Goal: Information Seeking & Learning: Learn about a topic

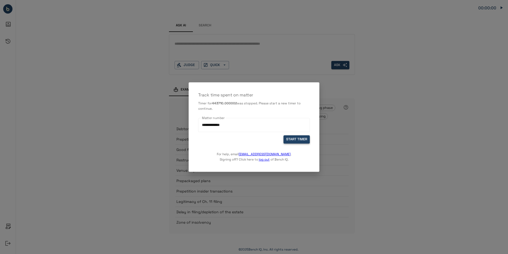
click at [301, 138] on button "START TIMER" at bounding box center [297, 139] width 26 height 8
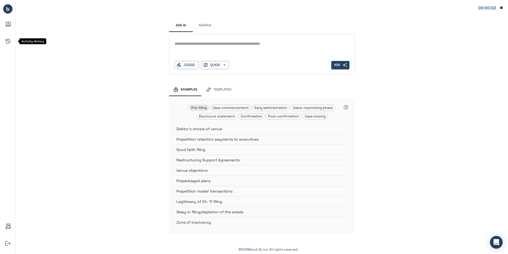
click at [10, 38] on icon "Activity History" at bounding box center [8, 41] width 13 height 13
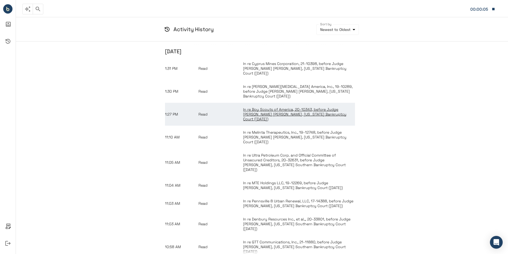
click at [272, 107] on span "In re Boy Scouts of America, 20-10343, before Judge Laurie Selber Silverstein, …" at bounding box center [294, 114] width 103 height 14
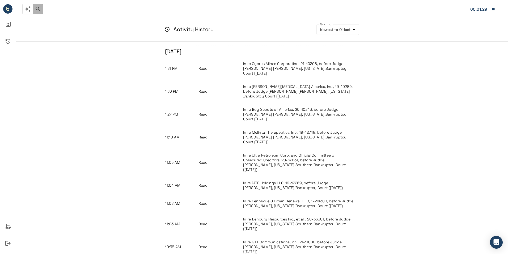
click at [36, 11] on icon "button" at bounding box center [38, 9] width 6 height 6
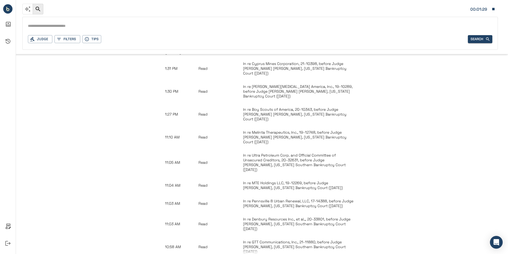
click at [82, 18] on div "Judge Filters Tips Search" at bounding box center [260, 33] width 476 height 33
click at [81, 24] on input "text" at bounding box center [260, 26] width 465 height 8
type input "**********"
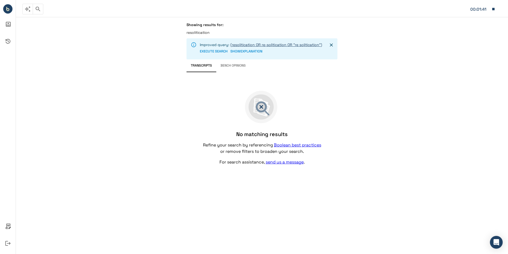
click at [293, 43] on link "(resolitication OR re-solitication OR "re solitication")" at bounding box center [276, 44] width 92 height 5
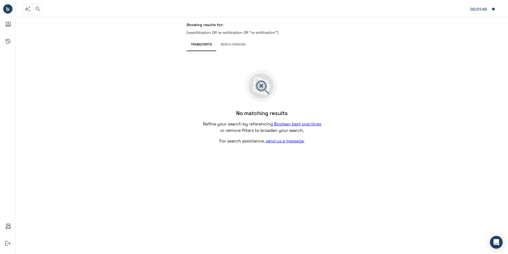
click at [238, 45] on button "Bench Opinions" at bounding box center [233, 44] width 34 height 13
click at [203, 45] on button "Transcripts" at bounding box center [202, 44] width 30 height 13
click at [224, 45] on button "Bench Opinions" at bounding box center [233, 44] width 34 height 13
click at [199, 41] on button "Transcripts" at bounding box center [202, 44] width 30 height 13
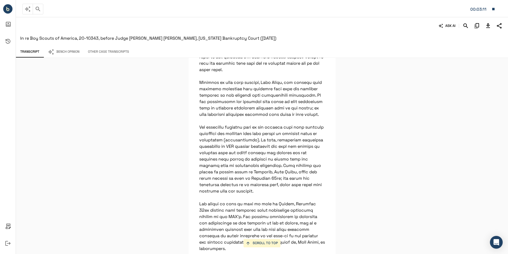
scroll to position [1595, 0]
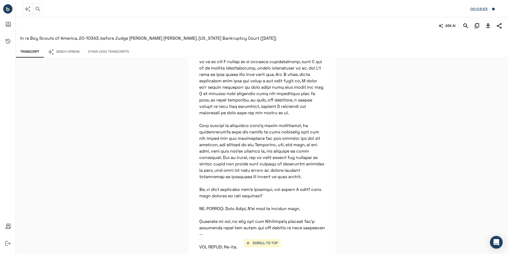
scroll to position [9455, 0]
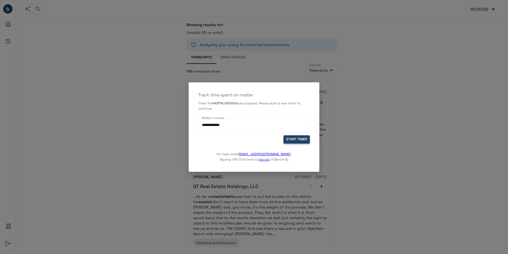
click at [292, 139] on button "START TIMER" at bounding box center [297, 139] width 26 height 8
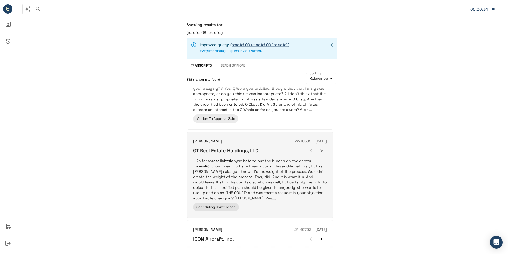
scroll to position [53, 0]
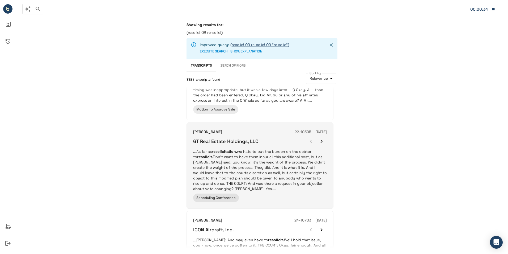
click at [284, 161] on p "...As far as resolicitation, we hate to put the burden on the debtor to resolic…" at bounding box center [260, 170] width 134 height 43
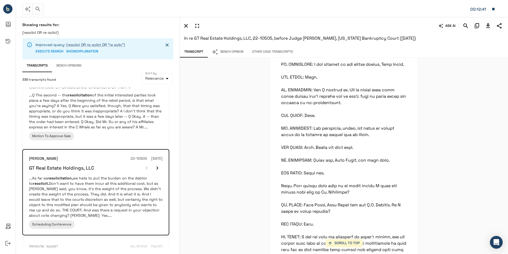
scroll to position [4426, 0]
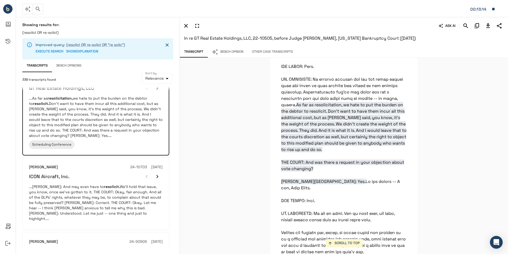
scroll to position [133, 0]
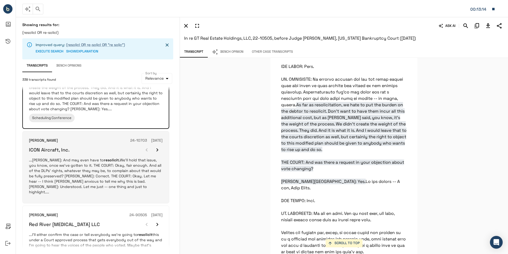
click at [115, 151] on div "ICON Aircraft, Inc." at bounding box center [96, 149] width 134 height 11
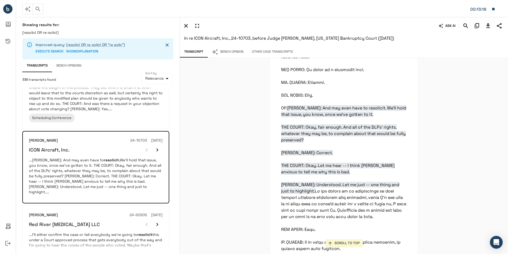
scroll to position [1753, 0]
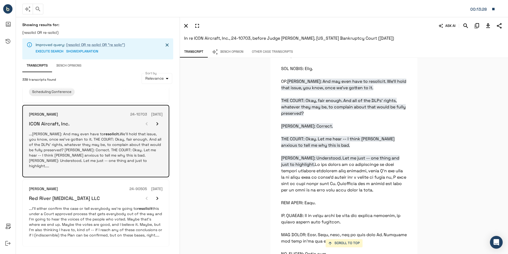
scroll to position [159, 0]
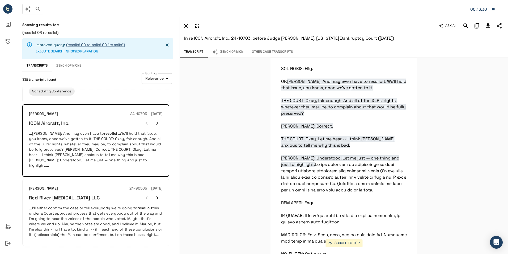
click at [158, 81] on body "**********" at bounding box center [254, 127] width 508 height 254
click at [113, 89] on div at bounding box center [254, 127] width 508 height 254
click at [63, 64] on button "Bench Opinions" at bounding box center [69, 65] width 34 height 13
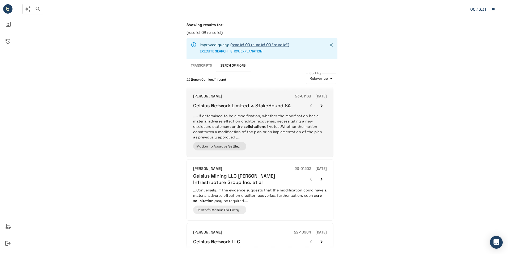
scroll to position [106, 0]
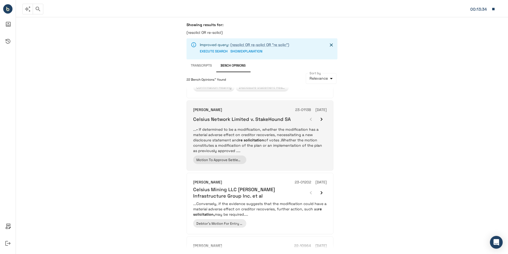
click at [260, 137] on p "...• If determined to be a modification, whether the modification has a materia…" at bounding box center [260, 140] width 134 height 27
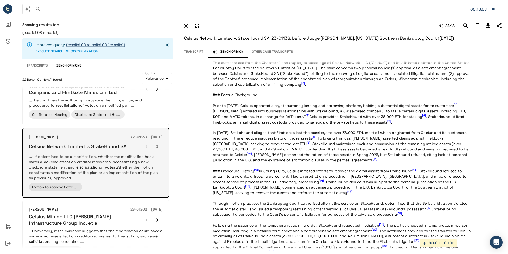
scroll to position [53, 0]
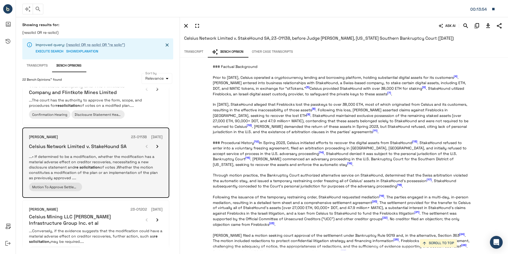
click at [80, 166] on em "re solicitation" at bounding box center [87, 167] width 25 height 5
click at [154, 146] on button "button" at bounding box center [157, 146] width 11 height 11
click at [156, 143] on icon "button" at bounding box center [157, 146] width 6 height 6
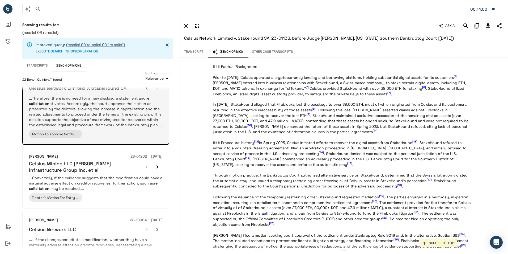
scroll to position [159, 0]
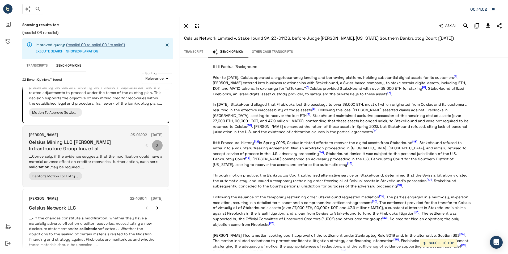
click at [157, 146] on icon "button" at bounding box center [158, 145] width 2 height 3
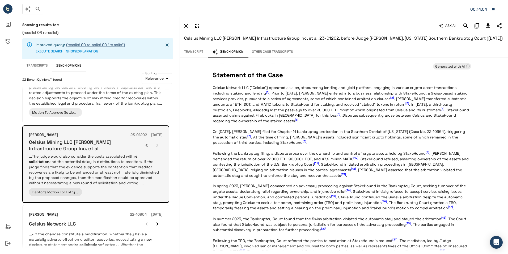
click at [157, 145] on div at bounding box center [151, 145] width 21 height 11
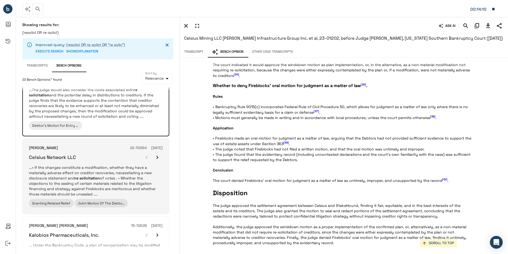
scroll to position [265, 0]
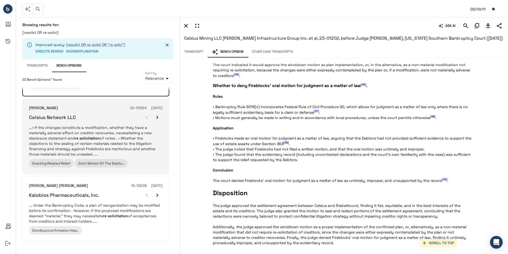
click at [131, 154] on p "...• If the changes constitute a modification, whether they have a materially a…" at bounding box center [96, 141] width 134 height 32
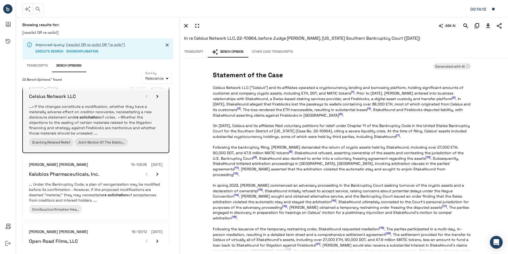
scroll to position [345, 0]
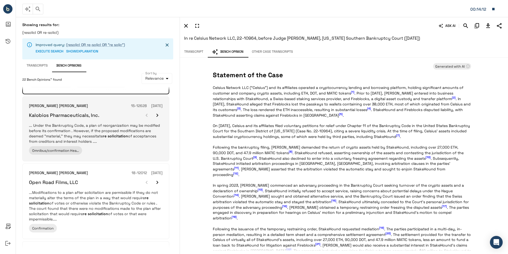
click at [118, 145] on div "Laurie Selber Silverstein 15-12628 06/15/2016 Kalobios Pharmaceuticals, Inc. ..…" at bounding box center [96, 129] width 134 height 52
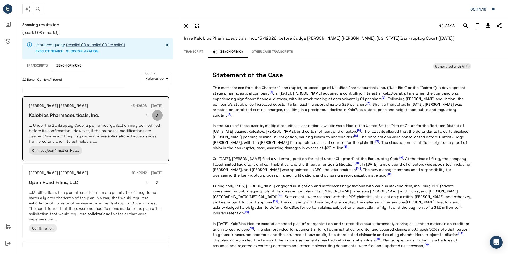
click at [158, 115] on icon "button" at bounding box center [157, 115] width 6 height 6
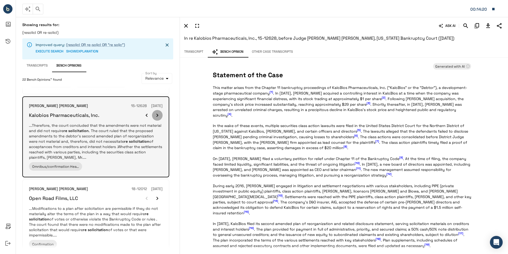
click at [158, 115] on icon "button" at bounding box center [158, 114] width 2 height 3
click at [158, 115] on div at bounding box center [151, 115] width 21 height 11
click at [60, 136] on em "re solicitation" at bounding box center [62, 135] width 25 height 5
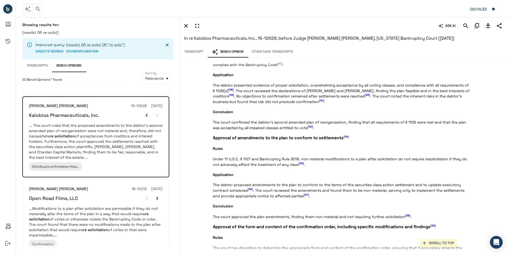
scroll to position [883, 0]
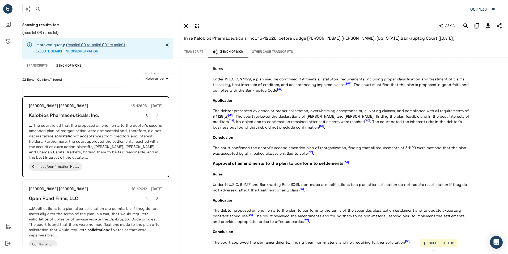
click at [197, 55] on button "Transcript" at bounding box center [194, 51] width 28 height 11
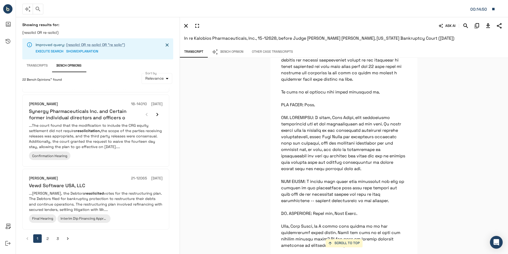
scroll to position [10730, 0]
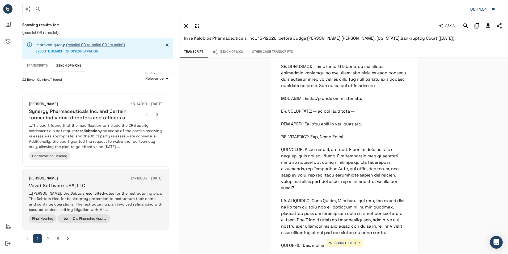
click at [121, 188] on div "Vewd Software USA, LLC" at bounding box center [96, 185] width 134 height 6
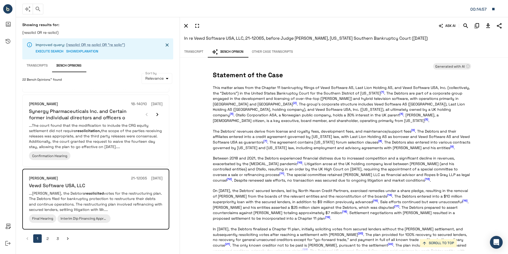
scroll to position [133, 0]
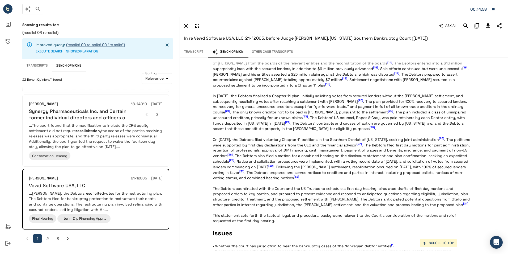
click at [196, 55] on button "Transcript" at bounding box center [194, 51] width 28 height 11
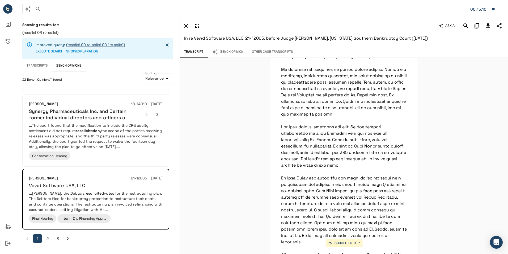
scroll to position [831, 0]
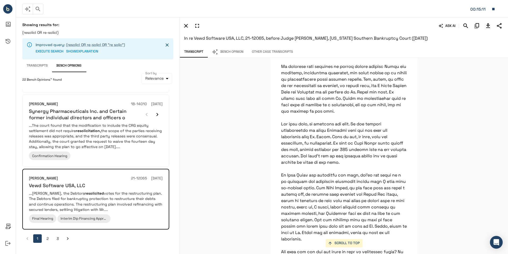
click at [49, 238] on button "2" at bounding box center [47, 238] width 9 height 9
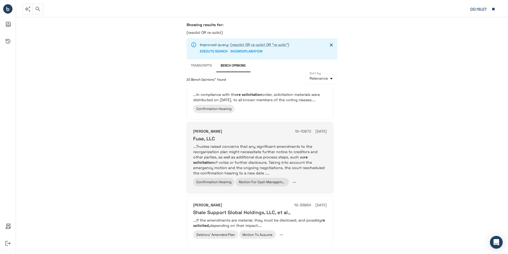
scroll to position [500, 0]
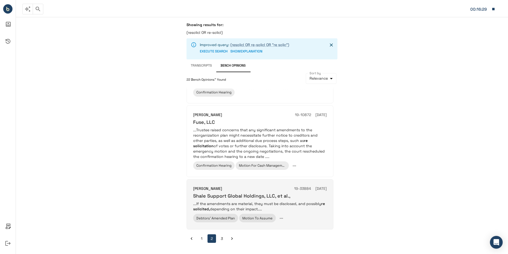
click at [309, 205] on p "...If the amendments are material, they must be disclosed, and possibly re soli…" at bounding box center [260, 206] width 134 height 11
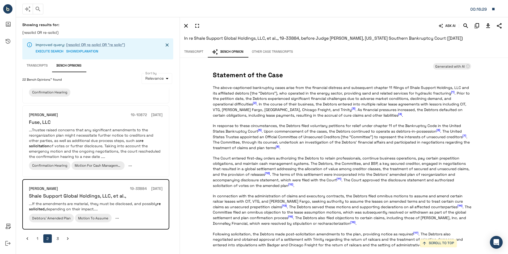
scroll to position [27, 0]
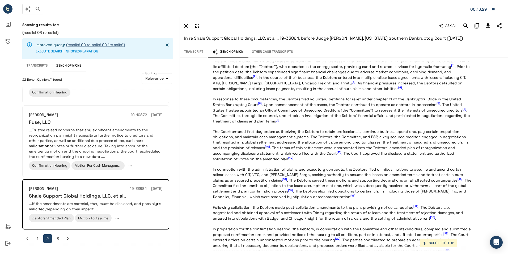
click at [185, 51] on button "Transcript" at bounding box center [194, 51] width 28 height 11
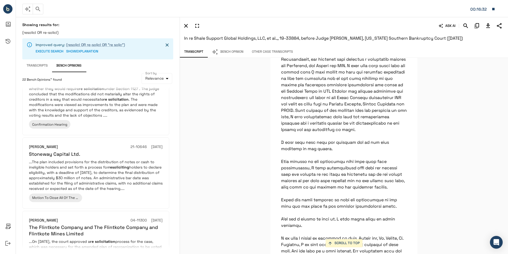
scroll to position [355, 0]
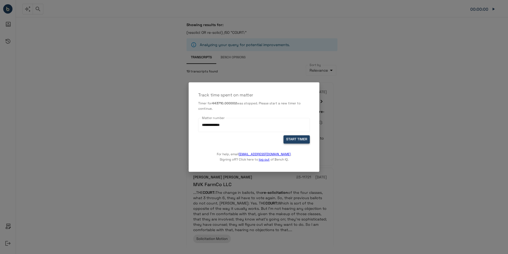
click at [296, 140] on button "START TIMER" at bounding box center [297, 139] width 26 height 8
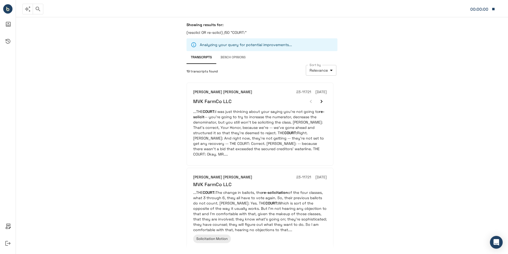
click at [327, 70] on body "**********" at bounding box center [254, 127] width 508 height 254
click at [363, 66] on div at bounding box center [254, 127] width 508 height 254
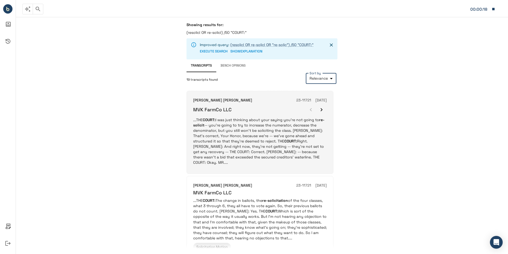
click at [320, 110] on icon "button" at bounding box center [321, 109] width 6 height 6
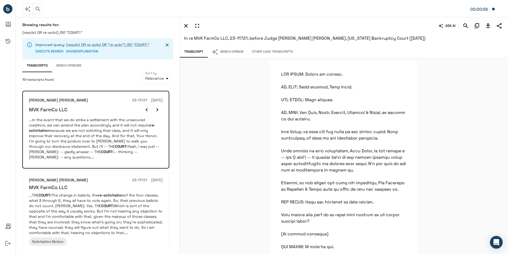
click at [231, 54] on button "Bench Opinion" at bounding box center [228, 51] width 40 height 11
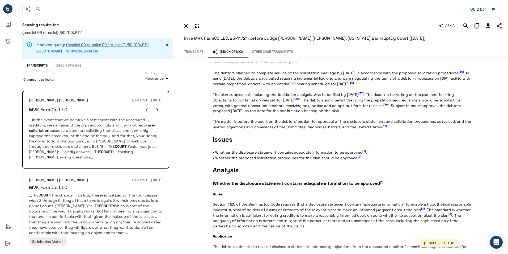
scroll to position [372, 0]
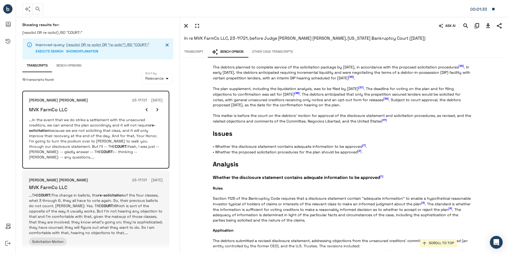
click at [79, 177] on div "Laurie Selber Silverstein 23-11721 02/22/2024" at bounding box center [96, 180] width 134 height 6
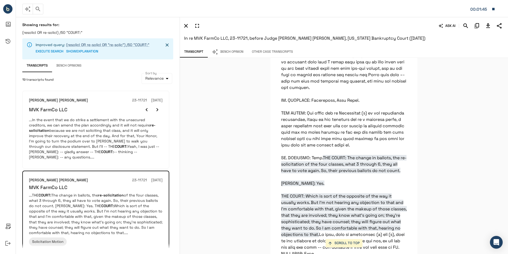
scroll to position [2736, 0]
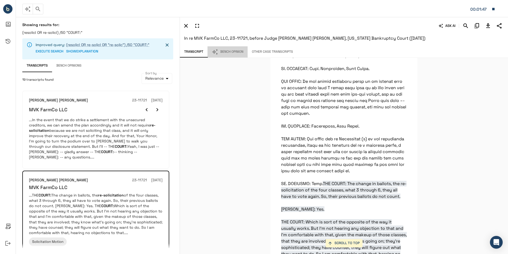
click at [238, 55] on button "Bench Opinion" at bounding box center [228, 51] width 40 height 11
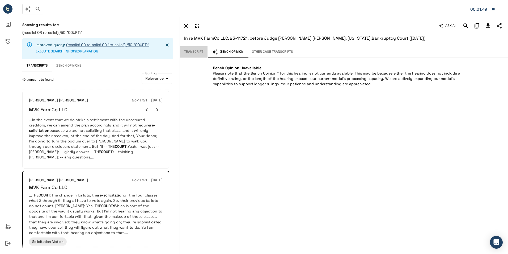
click at [197, 51] on button "Transcript" at bounding box center [194, 51] width 28 height 11
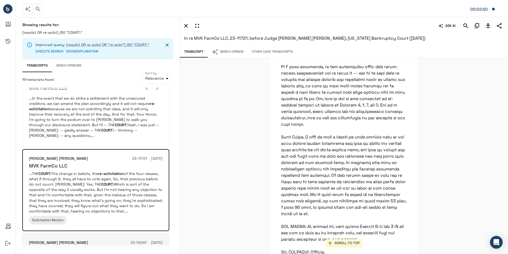
scroll to position [106, 0]
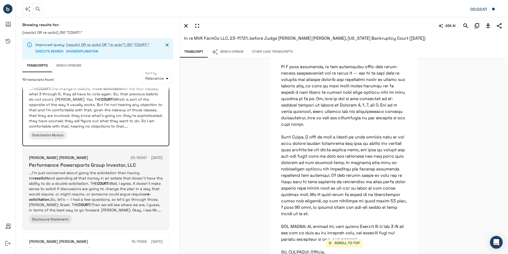
click at [110, 155] on div "Laurie Selber Silverstein 23-10047 06/07/2023" at bounding box center [96, 158] width 134 height 6
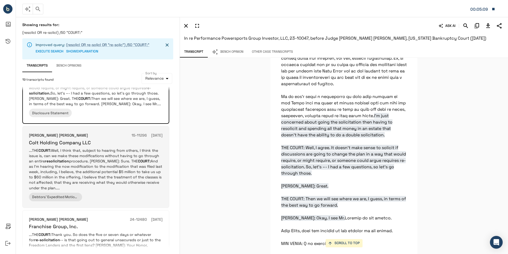
scroll to position [213, 0]
click at [99, 156] on p "...THE COURT: Well, I think that, subject to hearing from others, I think the i…" at bounding box center [96, 168] width 134 height 43
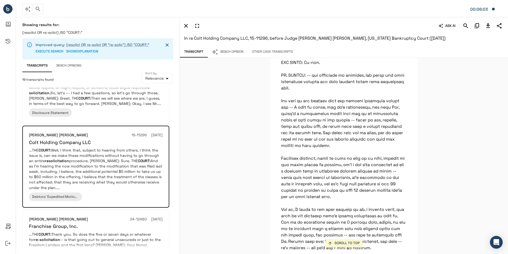
scroll to position [4153, 0]
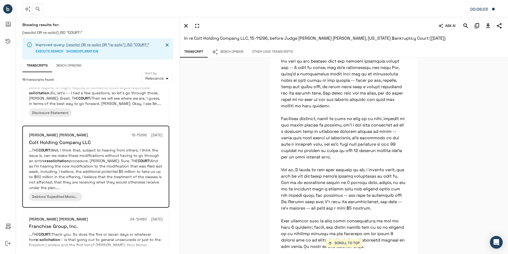
click at [228, 51] on button "Bench Opinion" at bounding box center [228, 51] width 40 height 11
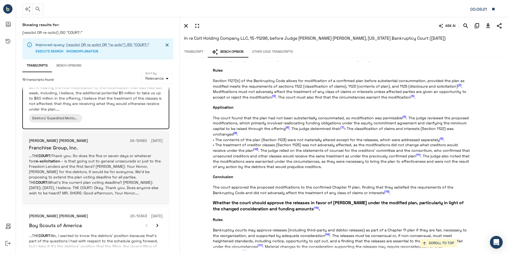
scroll to position [292, 0]
click at [103, 165] on p "...THE COURT: Thank you. So does the five or seven days or whatever for re-soli…" at bounding box center [96, 172] width 134 height 43
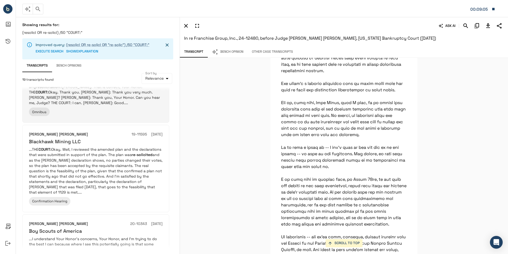
scroll to position [478, 0]
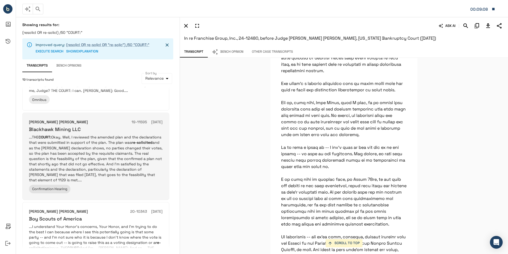
click at [153, 155] on p "...THE COURT: Okay. Well, I reviewed the amended plan and the declarations that…" at bounding box center [96, 158] width 134 height 48
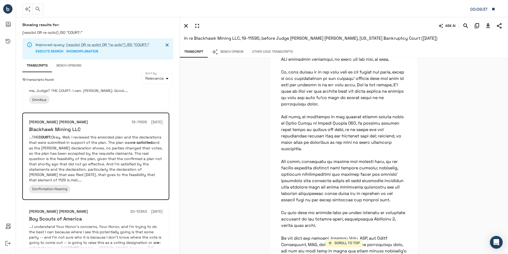
scroll to position [239, 0]
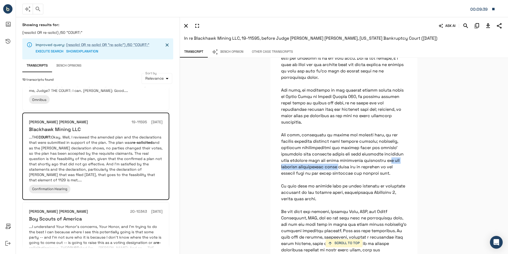
drag, startPoint x: 306, startPoint y: 160, endPoint x: 375, endPoint y: 158, distance: 68.6
